Goal: Task Accomplishment & Management: Manage account settings

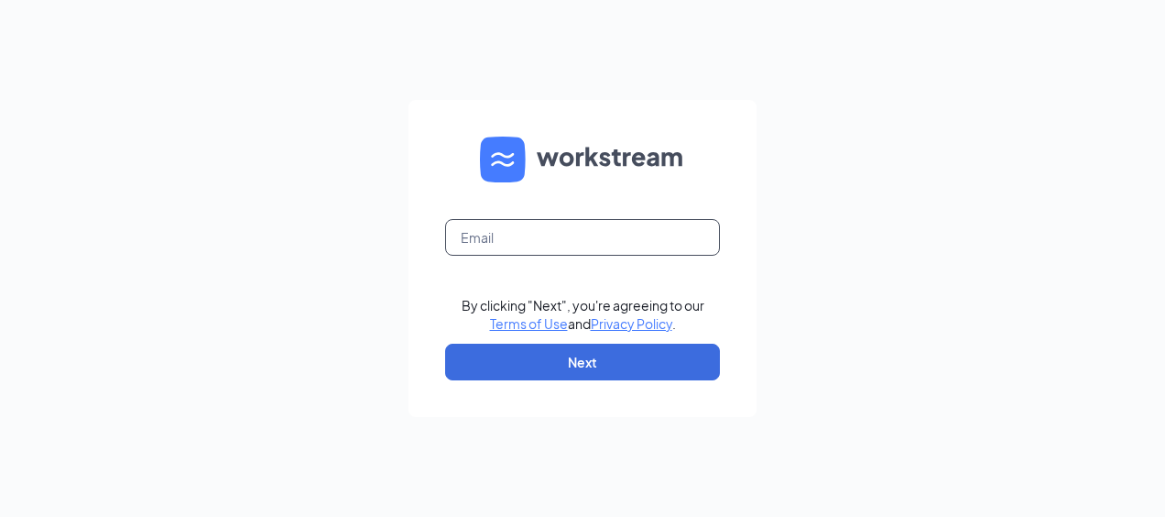
click at [491, 233] on input "text" at bounding box center [582, 237] width 275 height 37
type input "rcc50401@yahoo.com"
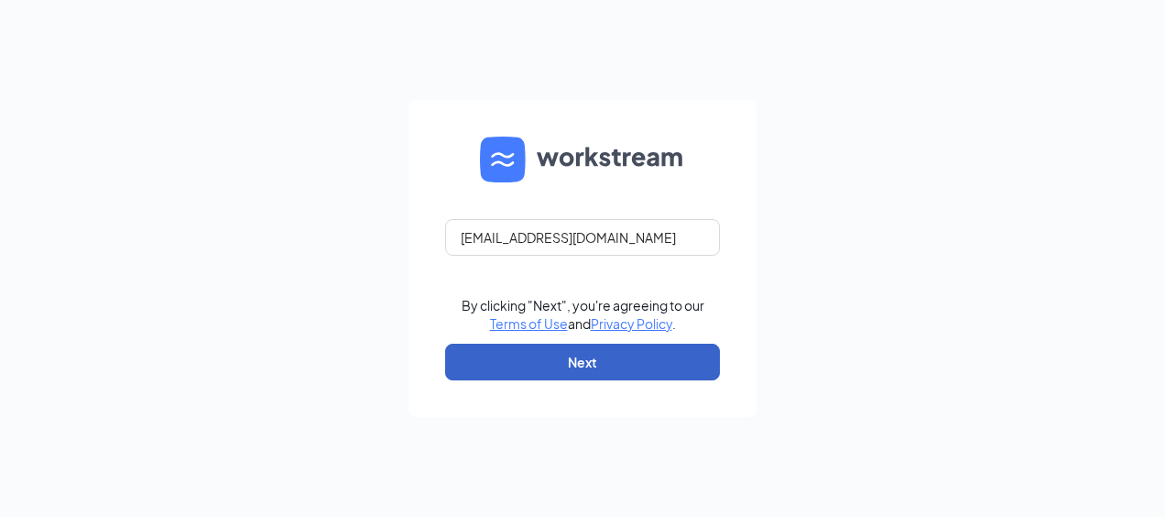
click at [560, 366] on button "Next" at bounding box center [582, 361] width 275 height 37
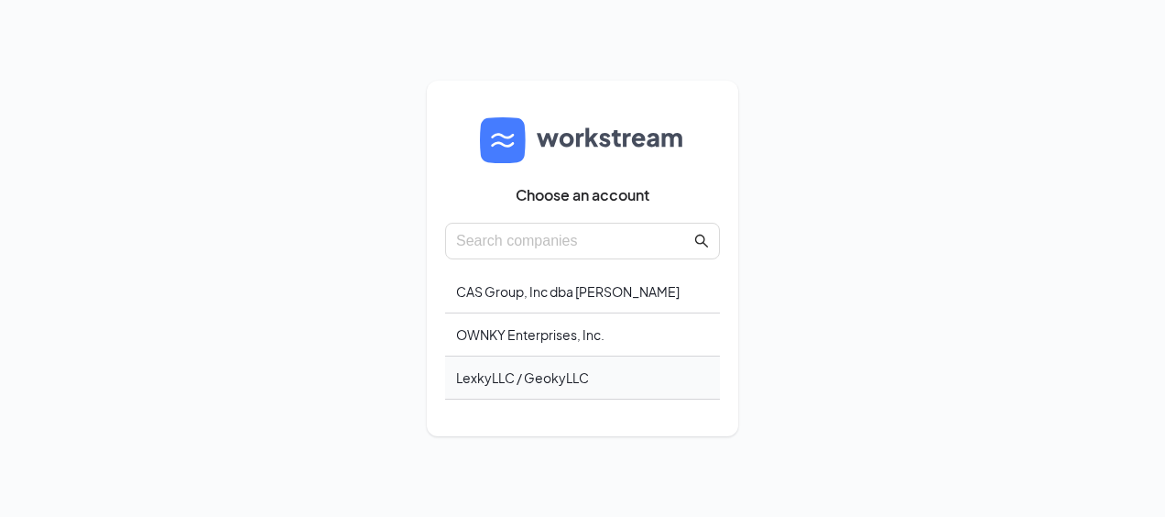
click at [529, 377] on div "LexkyLLC / GeokyLLC" at bounding box center [582, 377] width 275 height 43
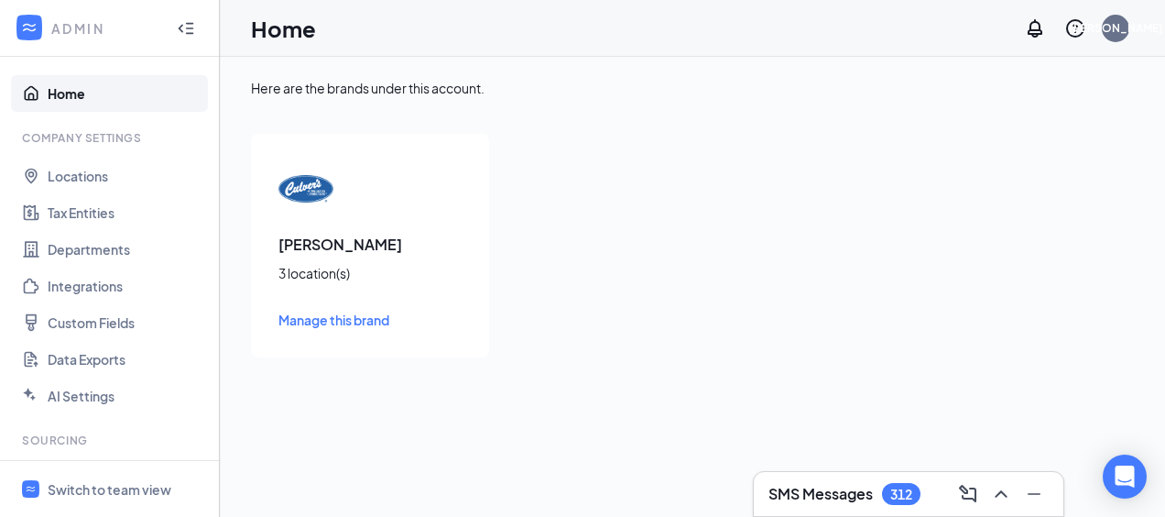
click at [322, 314] on span "Manage this brand" at bounding box center [333, 319] width 111 height 16
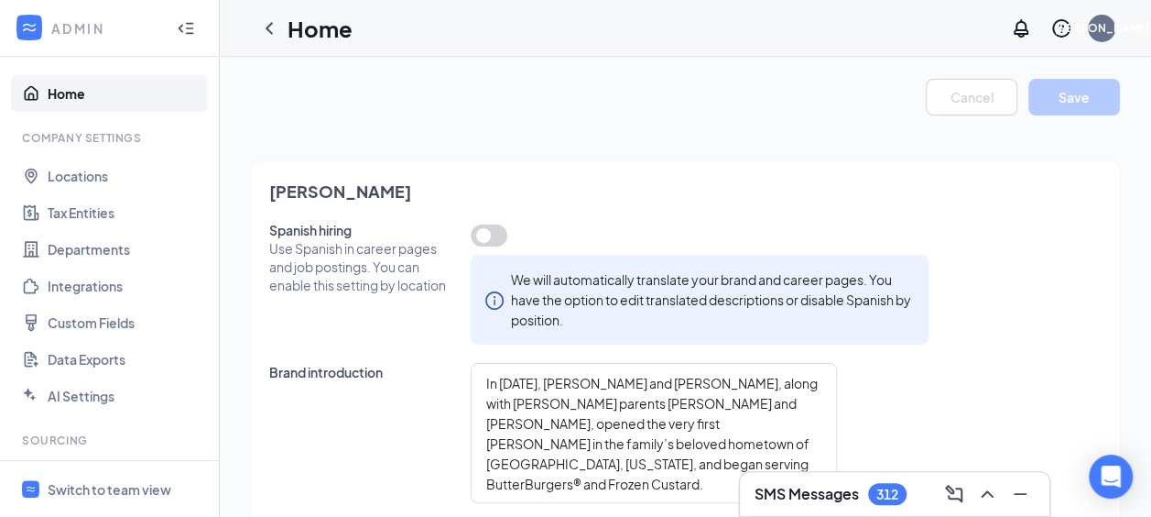
type textarea "In 1984, Craig and Lea Culver, along with Craig’s parents George and Ruth, open…"
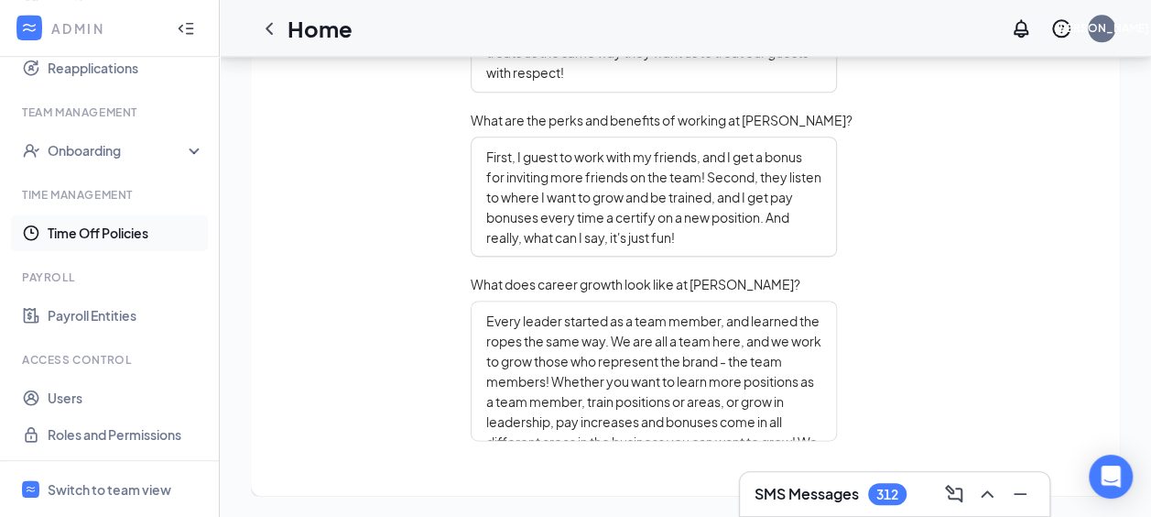
scroll to position [1039, 0]
click at [112, 485] on div "Switch to team view" at bounding box center [110, 489] width 124 height 18
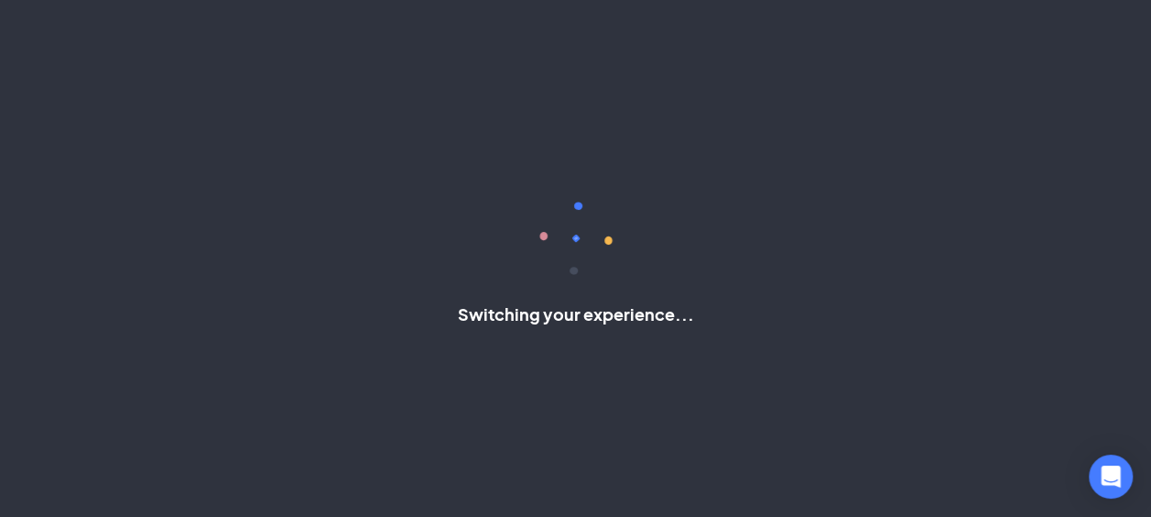
scroll to position [236, 0]
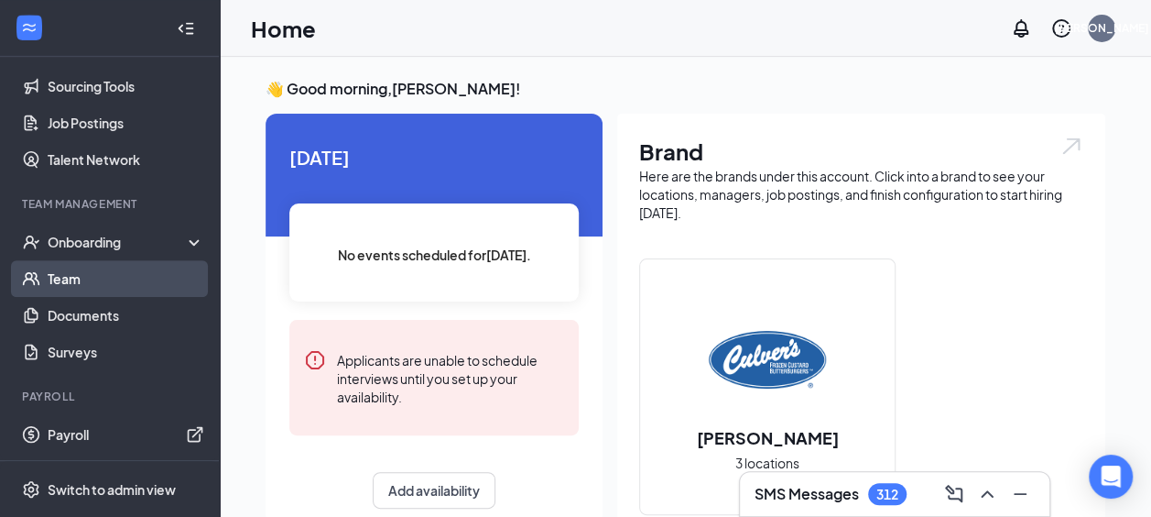
click at [79, 274] on link "Team" at bounding box center [126, 278] width 157 height 37
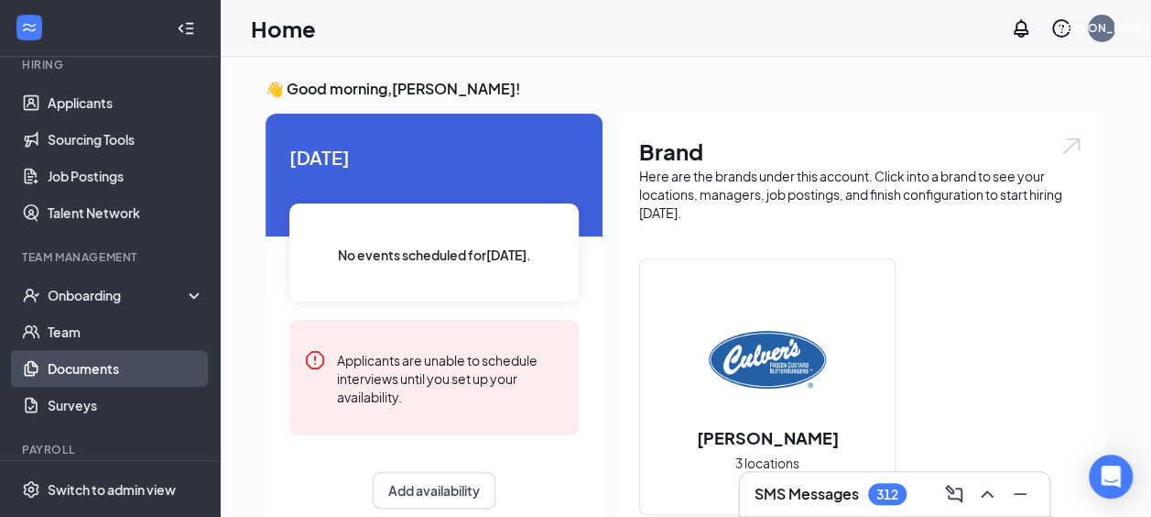
scroll to position [236, 0]
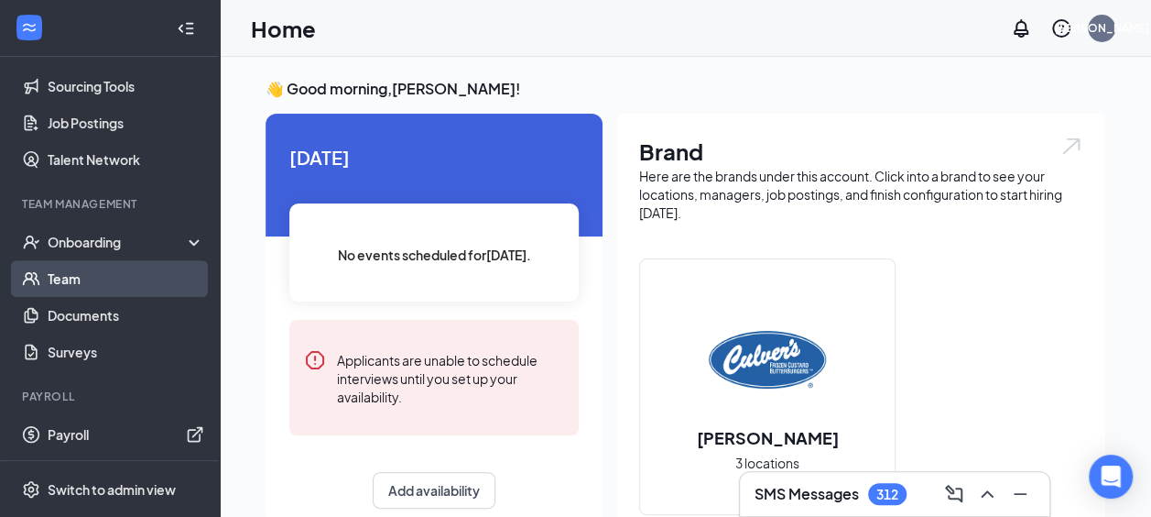
click at [80, 276] on link "Team" at bounding box center [126, 278] width 157 height 37
